Goal: Navigation & Orientation: Find specific page/section

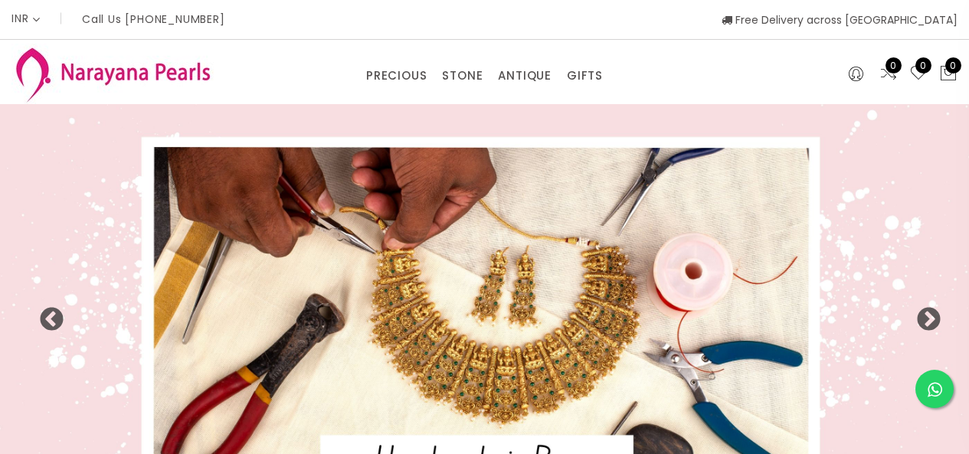
select select "INR"
click at [474, 87] on div "PRECIOUS CUSTOM MADE-GEMS PRECIOUS [PERSON_NAME] EARRINGS / JHUMKAS NECKLACE AN…" at bounding box center [484, 72] width 969 height 64
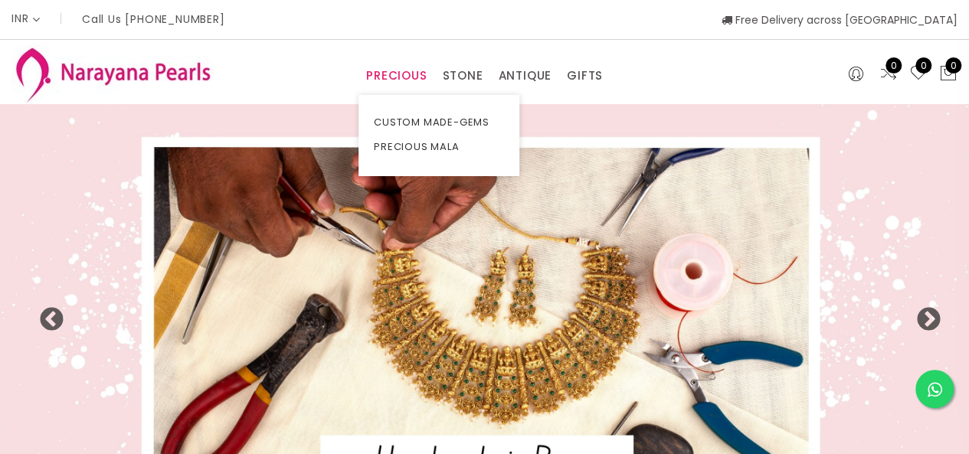
click at [408, 69] on link "PRECIOUS" at bounding box center [396, 75] width 61 height 23
click at [461, 123] on link "CUSTOM MADE-GEMS" at bounding box center [439, 122] width 130 height 25
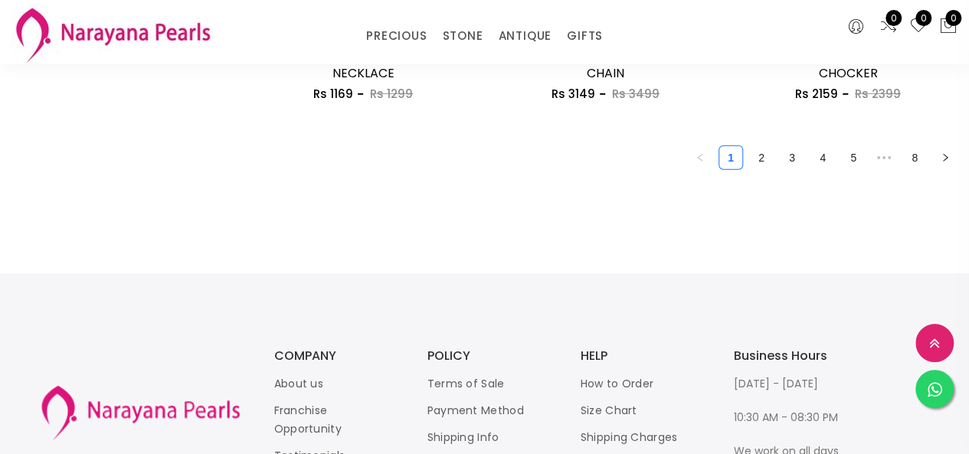
scroll to position [2222, 0]
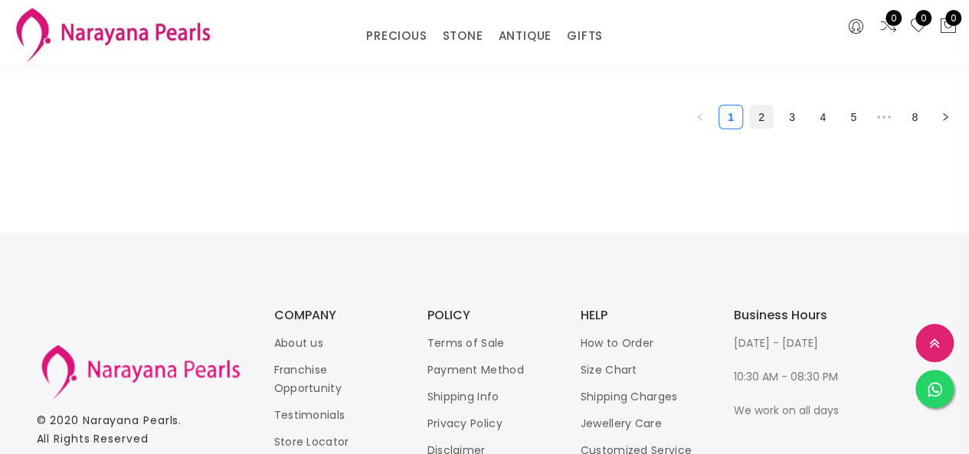
click at [757, 116] on link "2" at bounding box center [761, 117] width 23 height 23
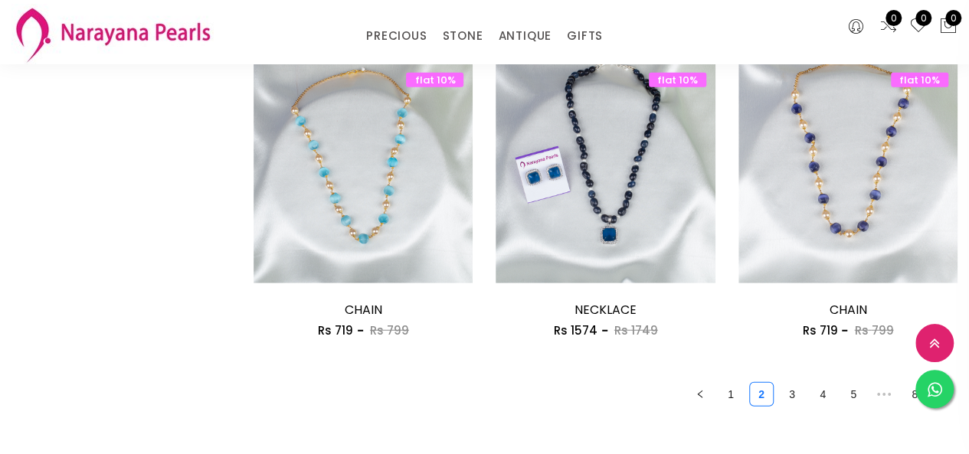
scroll to position [1949, 0]
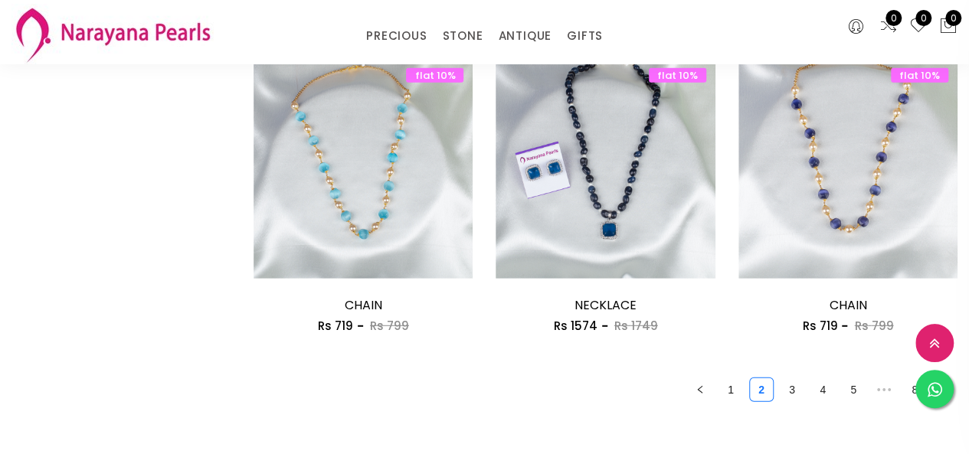
click at [730, 391] on link "1" at bounding box center [731, 390] width 23 height 23
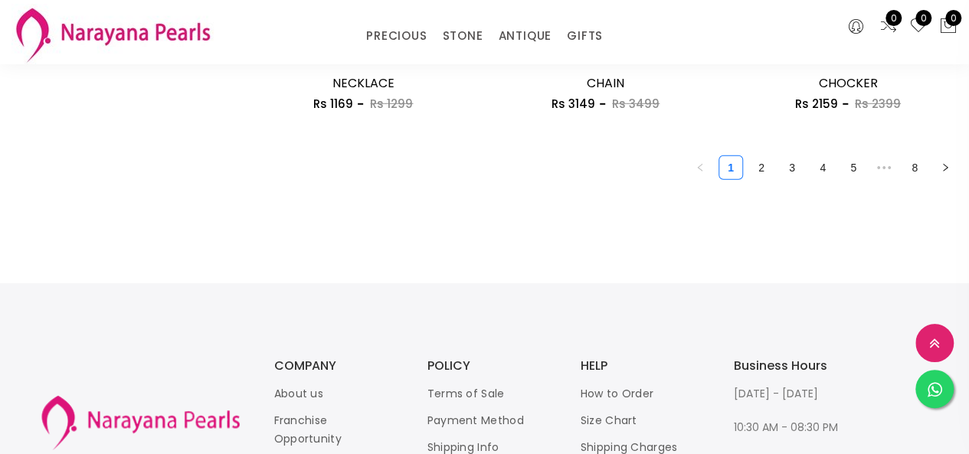
scroll to position [2146, 0]
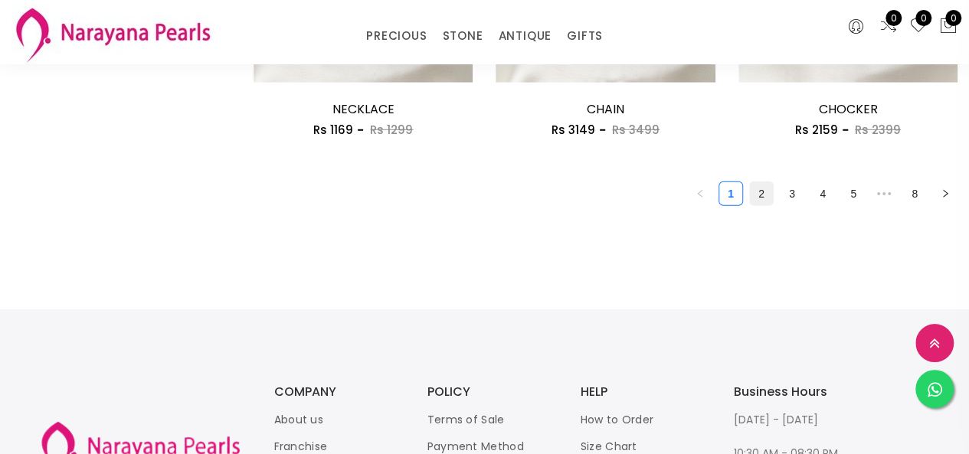
click at [765, 197] on link "2" at bounding box center [761, 193] width 23 height 23
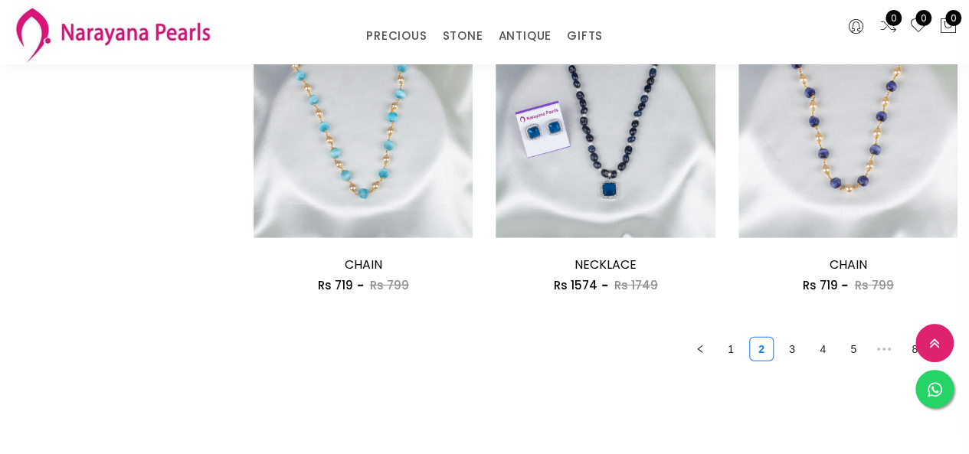
scroll to position [1992, 0]
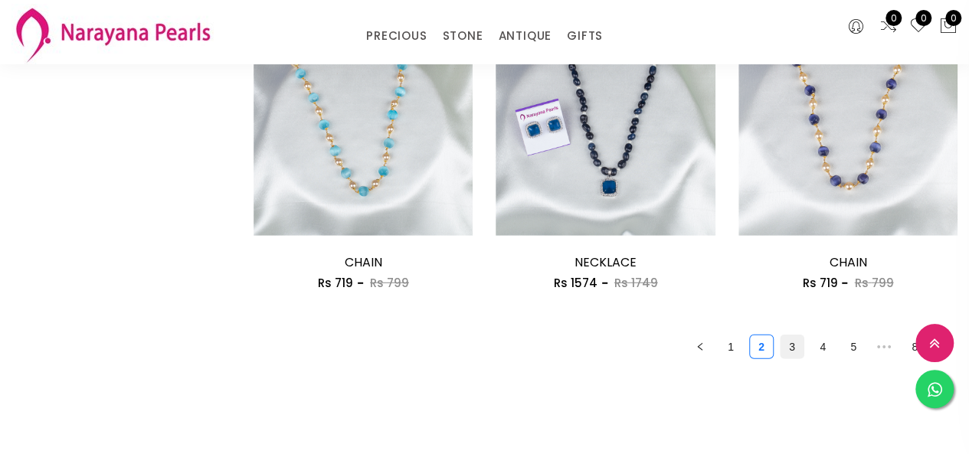
click at [796, 355] on link "3" at bounding box center [792, 347] width 23 height 23
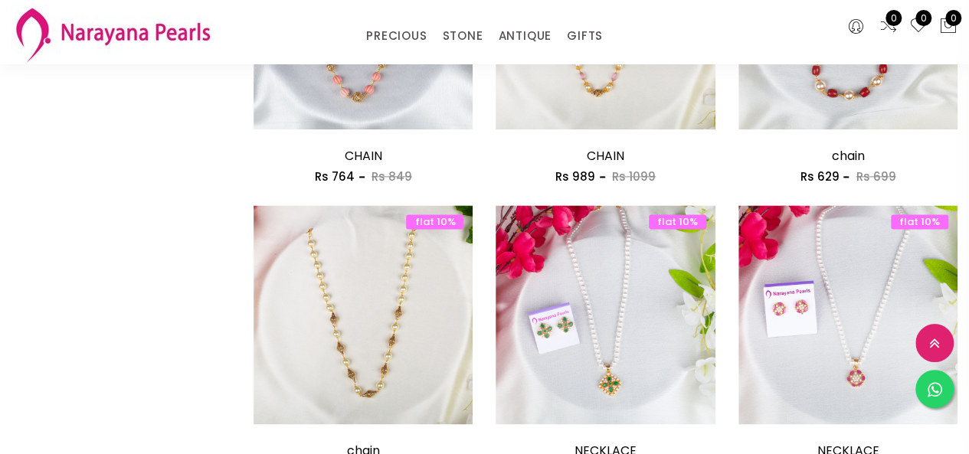
scroll to position [1226, 0]
